Goal: Navigation & Orientation: Find specific page/section

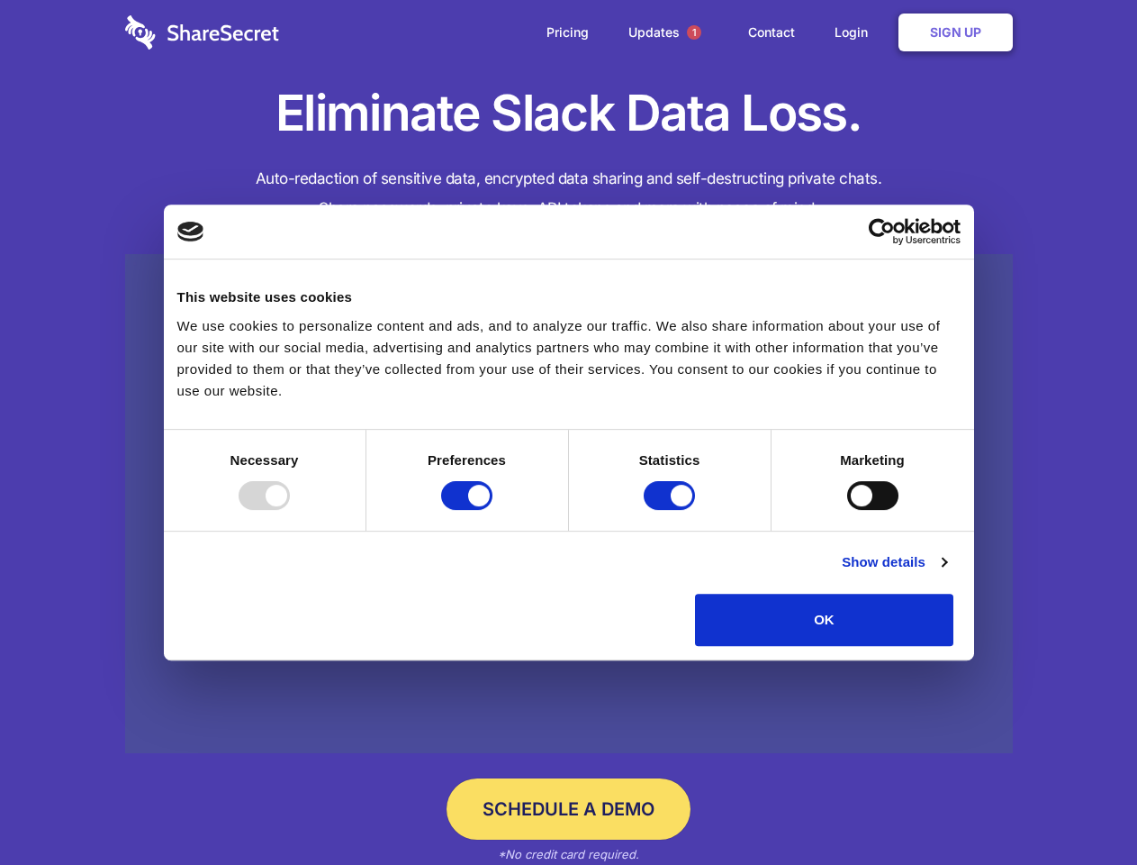
click at [290, 510] on div at bounding box center [264, 495] width 51 height 29
click at [493, 510] on input "Preferences" at bounding box center [466, 495] width 51 height 29
checkbox input "false"
click at [672, 510] on input "Statistics" at bounding box center [669, 495] width 51 height 29
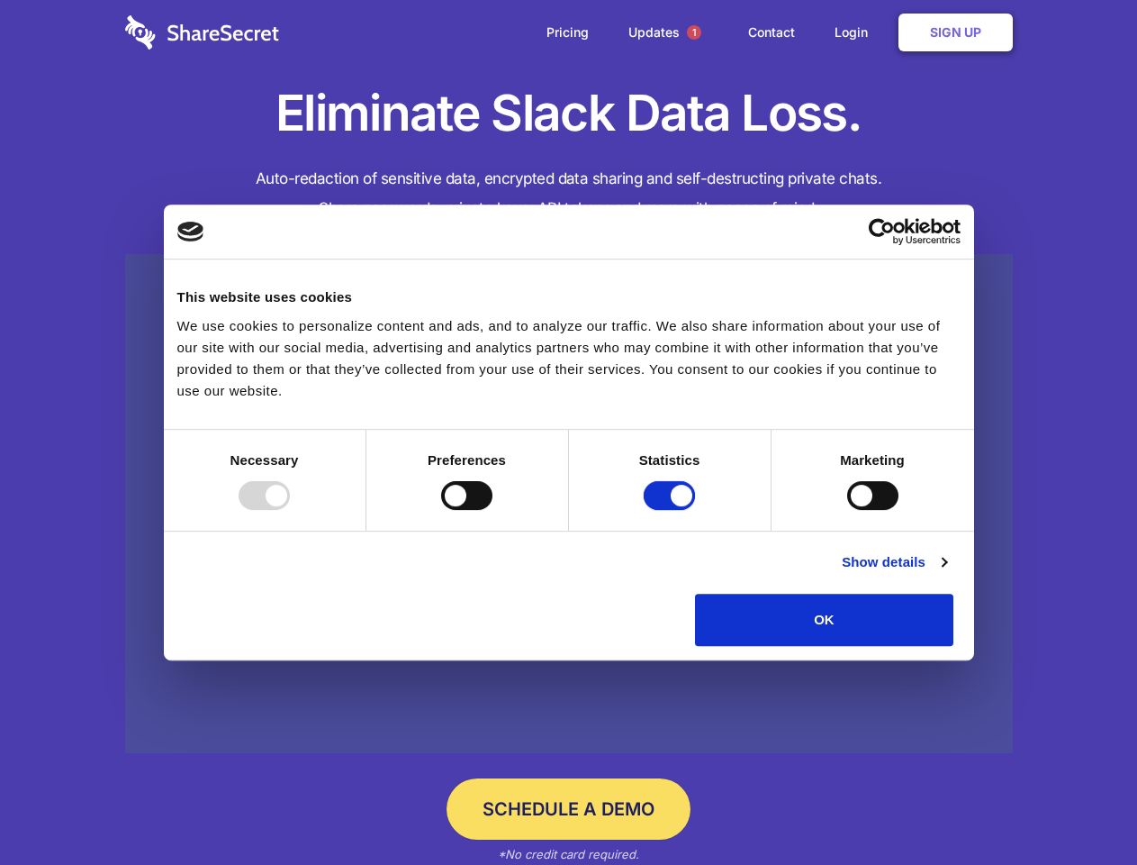
checkbox input "false"
click at [847, 510] on input "Marketing" at bounding box center [872, 495] width 51 height 29
checkbox input "true"
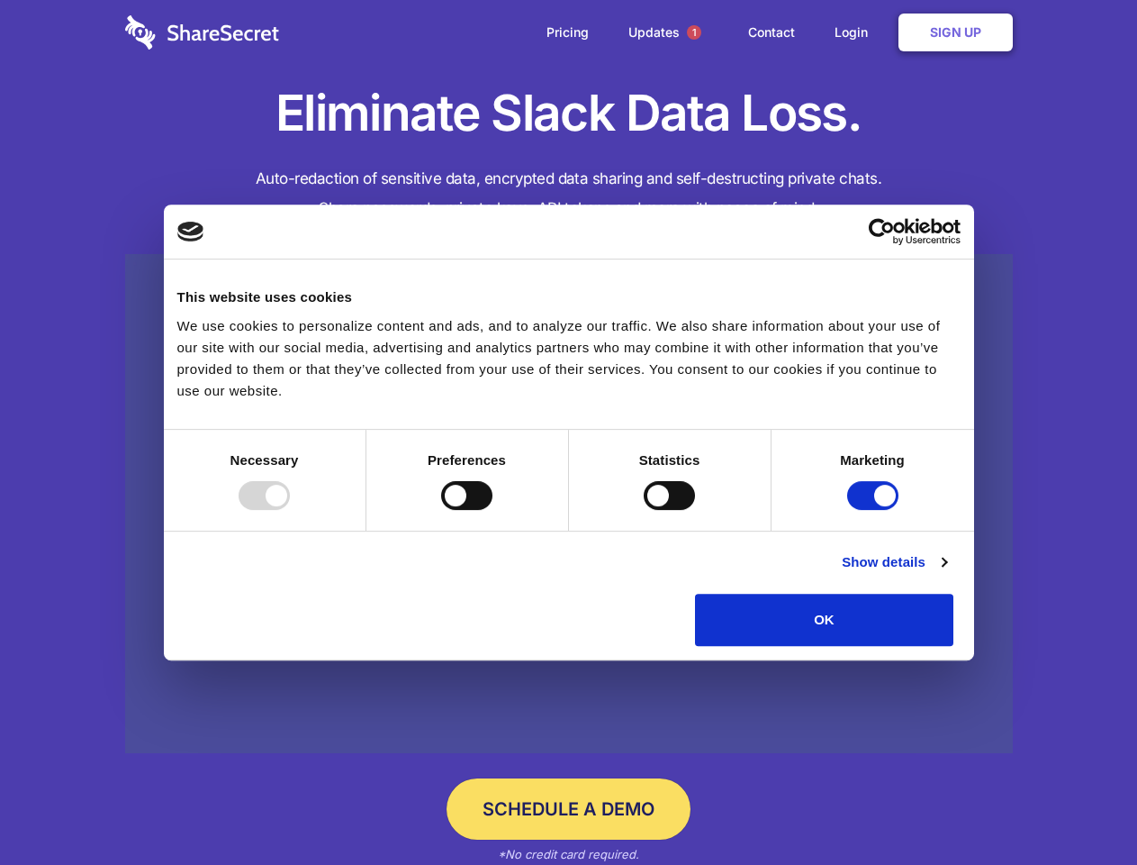
click at [947, 573] on link "Show details" at bounding box center [894, 562] width 104 height 22
click at [0, 0] on li "Necessary 7 Necessary cookies help make a website usable by enabling basic func…" at bounding box center [0, 0] width 0 height 0
click at [693, 32] on span "1" at bounding box center [694, 32] width 14 height 14
